Goal: Book appointment/travel/reservation

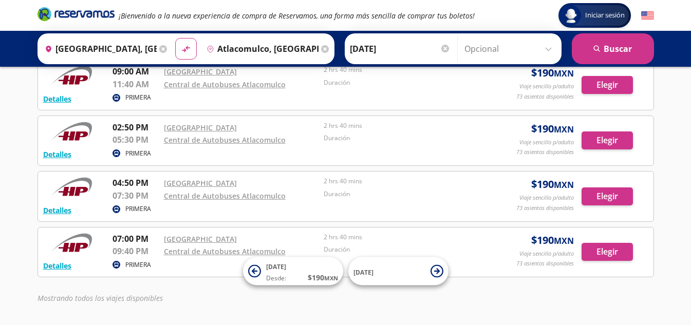
scroll to position [176, 0]
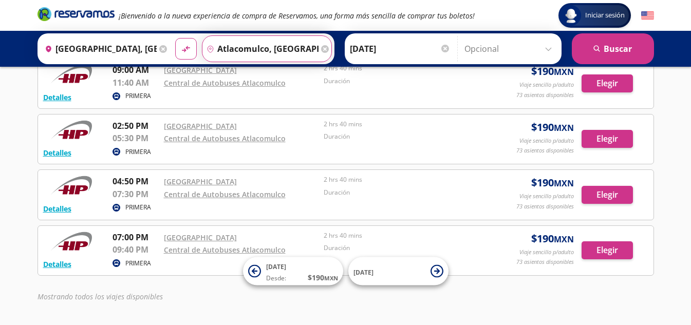
click at [287, 52] on input "Atlacomulco, [GEOGRAPHIC_DATA]" at bounding box center [260, 49] width 116 height 26
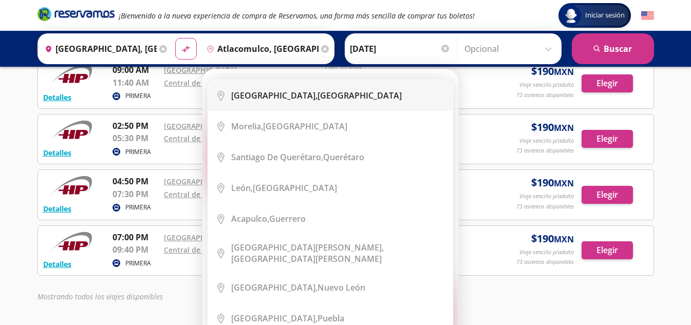
click at [293, 93] on div "[GEOGRAPHIC_DATA], [GEOGRAPHIC_DATA]" at bounding box center [316, 95] width 171 height 11
type input "[GEOGRAPHIC_DATA], [GEOGRAPHIC_DATA]"
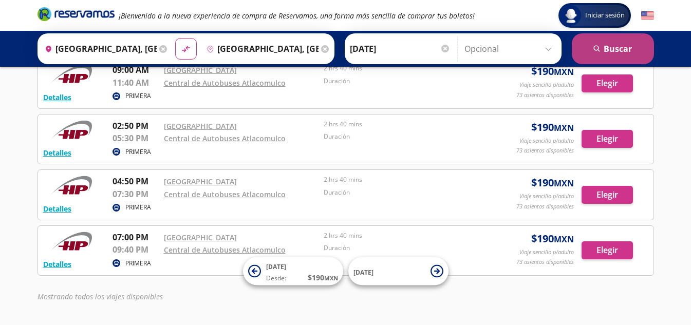
click at [613, 48] on button "search [GEOGRAPHIC_DATA]" at bounding box center [613, 48] width 82 height 31
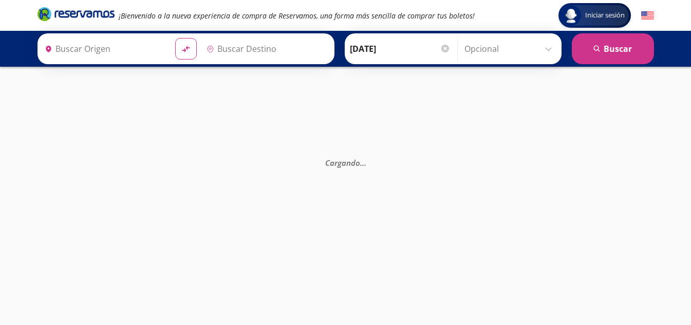
type input "[GEOGRAPHIC_DATA], [GEOGRAPHIC_DATA]"
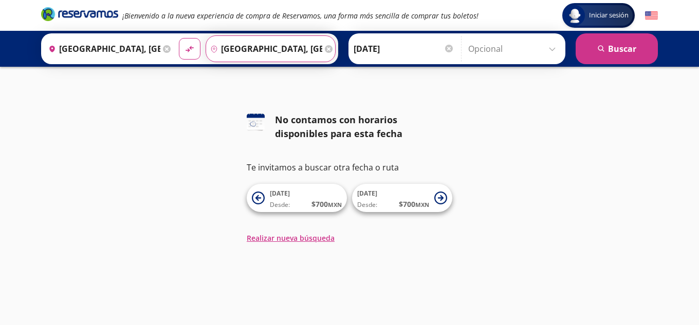
click at [261, 43] on input "[GEOGRAPHIC_DATA], [GEOGRAPHIC_DATA]" at bounding box center [264, 49] width 116 height 26
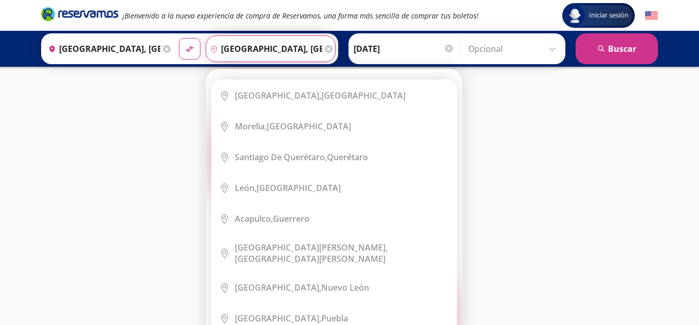
click at [325, 48] on icon at bounding box center [329, 49] width 8 height 8
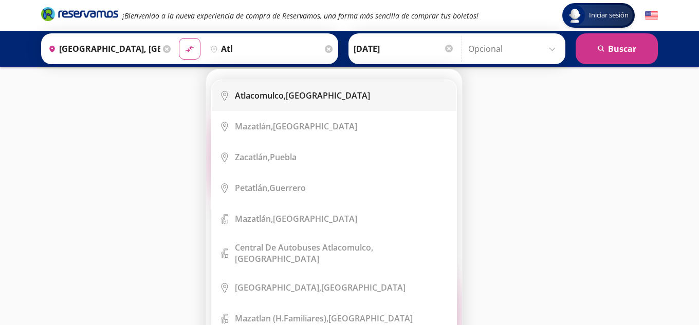
click at [332, 98] on div "Atlacomulco, [GEOGRAPHIC_DATA]" at bounding box center [342, 95] width 214 height 11
type input "Atlacomulco, [GEOGRAPHIC_DATA]"
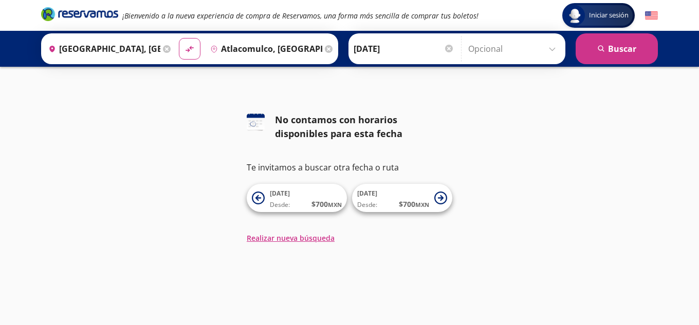
click at [389, 45] on input "[DATE]" at bounding box center [403, 49] width 101 height 26
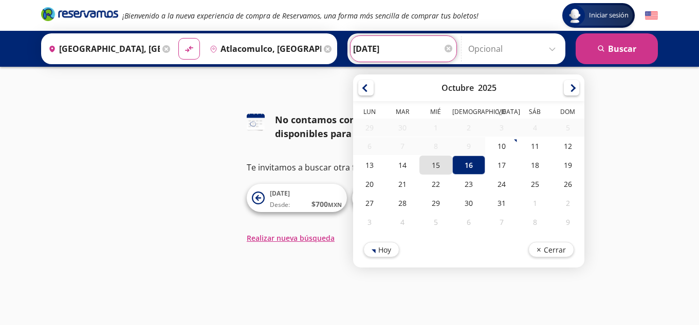
click at [434, 161] on div "15" at bounding box center [435, 165] width 33 height 19
type input "[DATE]"
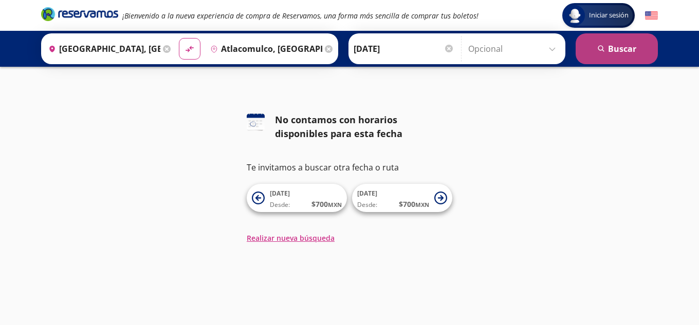
click at [606, 53] on button "search [GEOGRAPHIC_DATA]" at bounding box center [616, 48] width 82 height 31
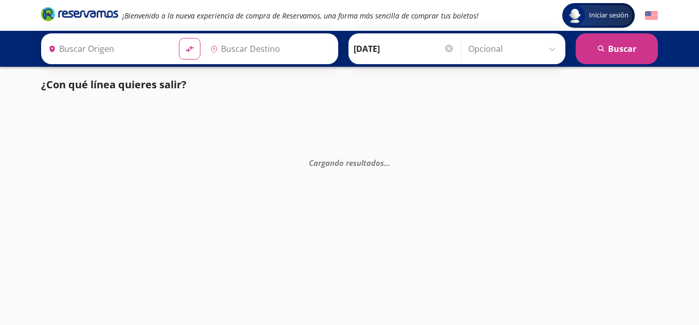
type input "[GEOGRAPHIC_DATA], [GEOGRAPHIC_DATA]"
type input "Atlacomulco, [GEOGRAPHIC_DATA]"
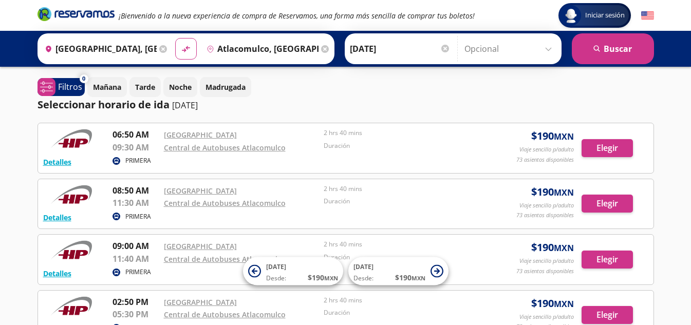
click at [321, 49] on icon at bounding box center [325, 49] width 8 height 8
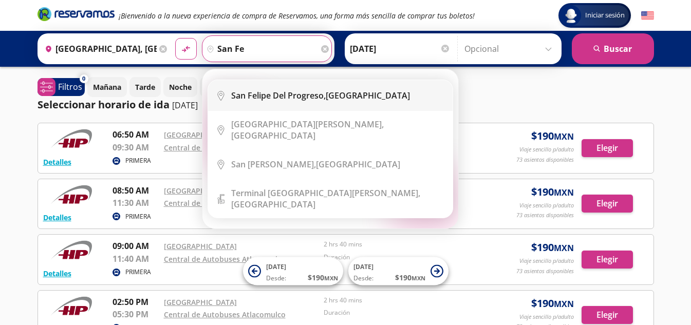
click at [278, 102] on li "City Icon [GEOGRAPHIC_DATA][PERSON_NAME], [GEOGRAPHIC_DATA]" at bounding box center [330, 95] width 244 height 31
type input "San [PERSON_NAME] del Progreso, [GEOGRAPHIC_DATA]"
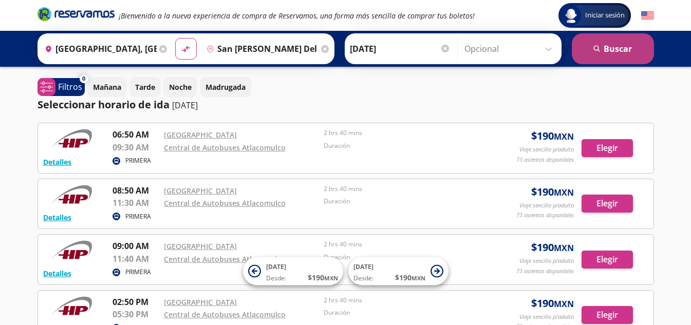
click at [601, 49] on button "search [GEOGRAPHIC_DATA]" at bounding box center [613, 48] width 82 height 31
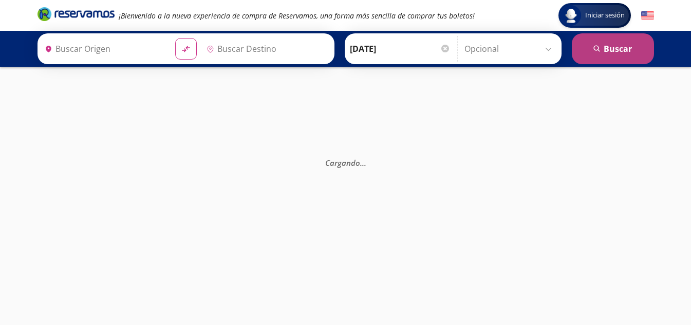
type input "[GEOGRAPHIC_DATA], [GEOGRAPHIC_DATA]"
type input "San [PERSON_NAME] del Progreso, [GEOGRAPHIC_DATA]"
